Goal: Information Seeking & Learning: Learn about a topic

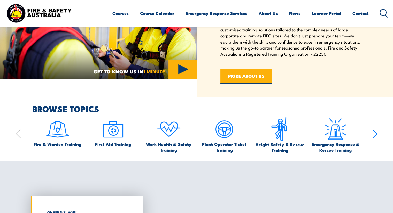
click at [375, 134] on icon "button" at bounding box center [374, 134] width 5 height 10
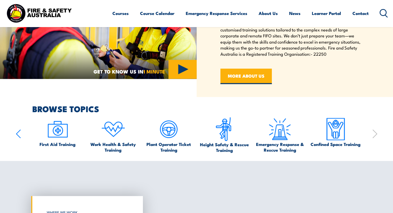
click at [375, 134] on icon "button" at bounding box center [374, 134] width 5 height 10
click at [18, 136] on icon "button" at bounding box center [18, 134] width 4 height 8
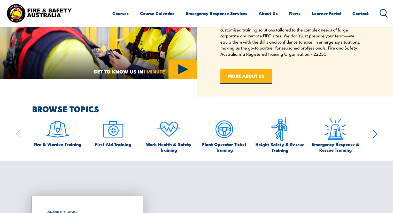
click at [18, 136] on icon "button" at bounding box center [18, 134] width 4 height 8
click at [18, 136] on icon "button" at bounding box center [18, 134] width 5 height 10
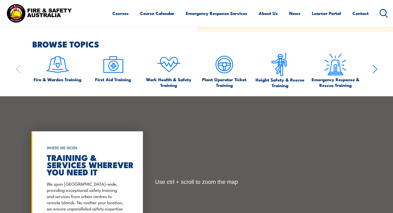
scroll to position [310, 0]
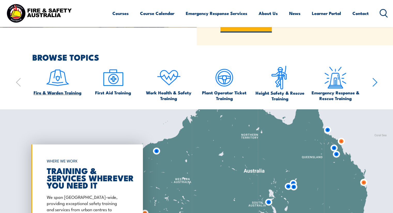
click at [54, 93] on span "Fire & Warden Training" at bounding box center [58, 93] width 48 height 6
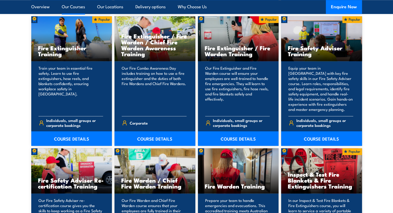
scroll to position [568, 0]
